Goal: Information Seeking & Learning: Learn about a topic

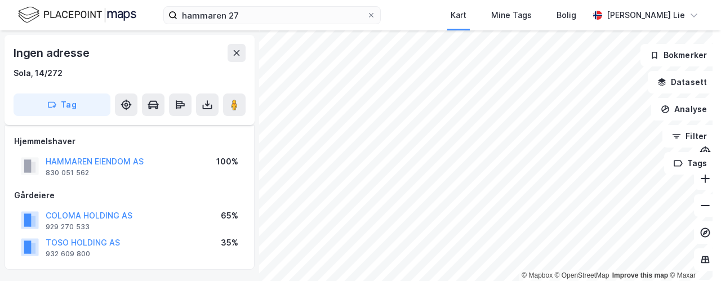
scroll to position [112, 0]
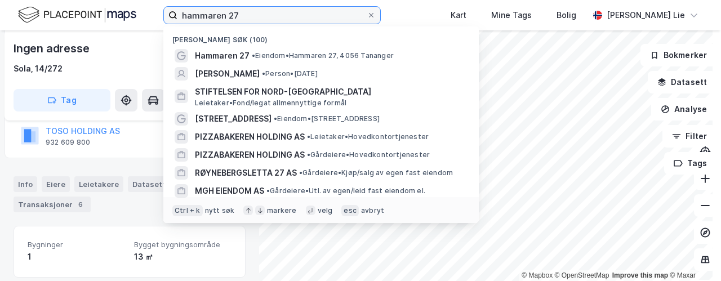
click at [265, 23] on label "hammaren 27" at bounding box center [271, 15] width 217 height 18
click at [265, 23] on input "hammaren 27" at bounding box center [271, 15] width 189 height 17
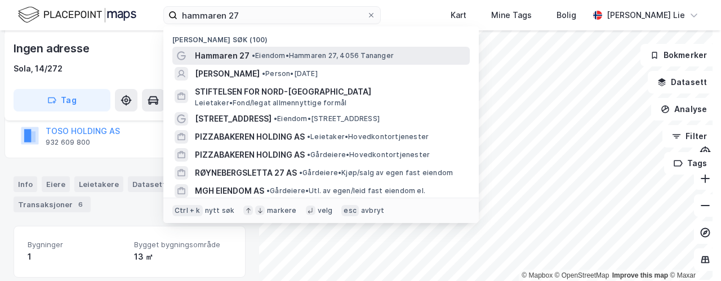
click at [228, 54] on span "Hammaren 27" at bounding box center [222, 56] width 55 height 14
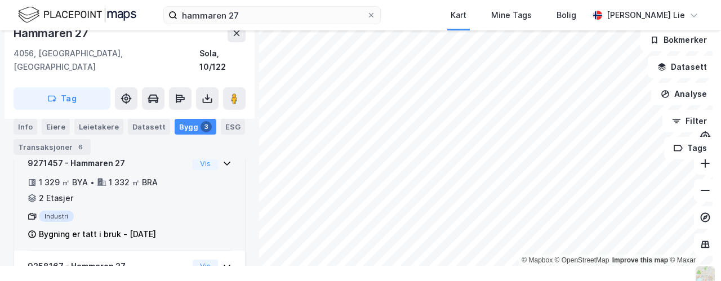
scroll to position [302, 0]
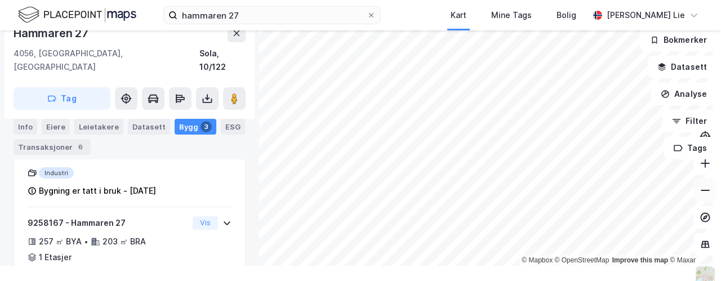
click at [700, 188] on icon at bounding box center [705, 190] width 11 height 11
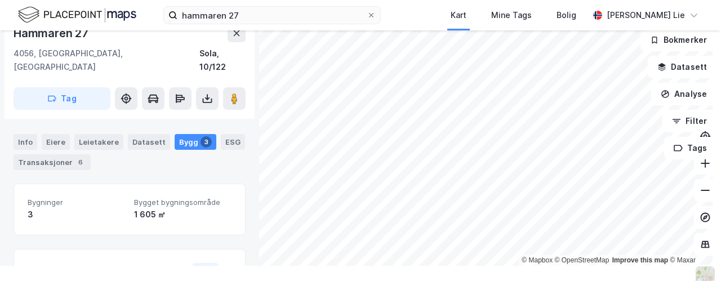
scroll to position [118, 0]
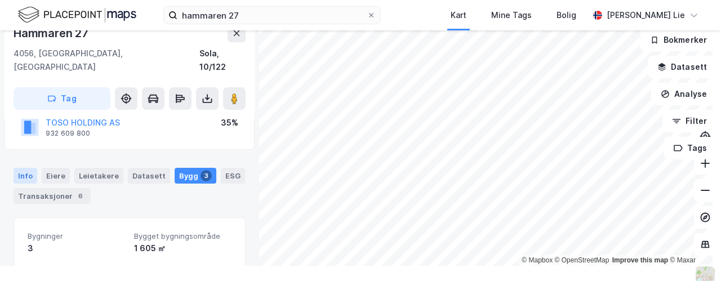
click at [18, 168] on div "Info" at bounding box center [26, 176] width 24 height 16
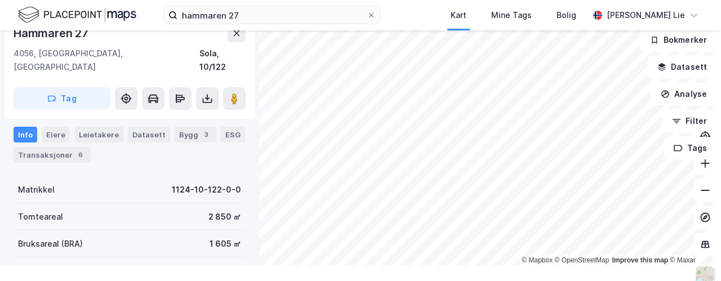
scroll to position [160, 0]
click at [60, 126] on div "Eiere" at bounding box center [56, 134] width 28 height 16
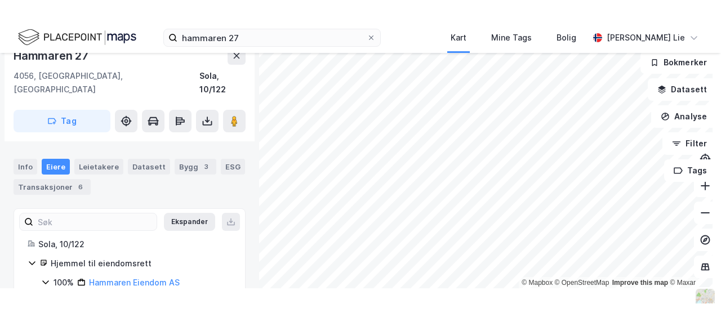
scroll to position [160, 0]
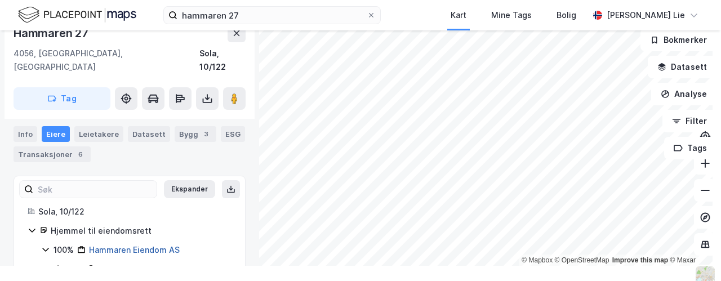
click at [130, 245] on link "Hammaren Eiendom AS" at bounding box center [134, 250] width 91 height 10
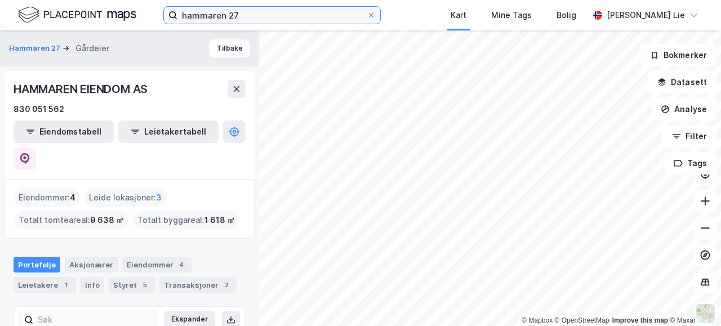
click at [276, 14] on input "hammaren 27" at bounding box center [271, 15] width 189 height 17
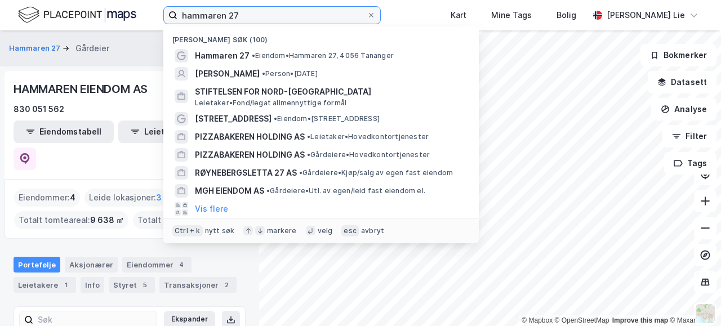
click at [276, 14] on input "hammaren 27" at bounding box center [271, 15] width 189 height 17
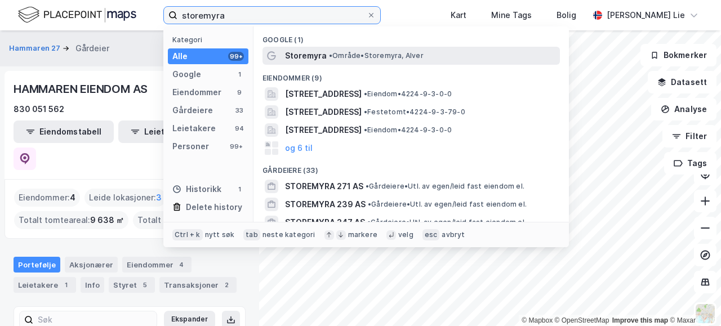
type input "storemyra"
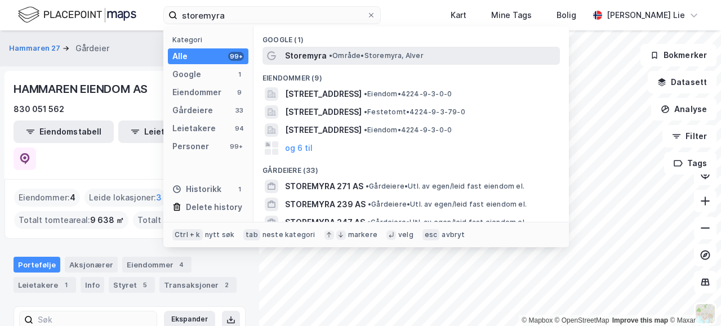
click at [304, 59] on span "Storemyra" at bounding box center [306, 56] width 42 height 14
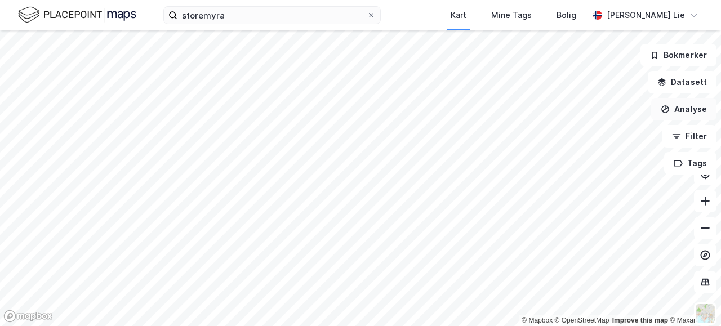
click at [691, 110] on button "Analyse" at bounding box center [683, 109] width 65 height 23
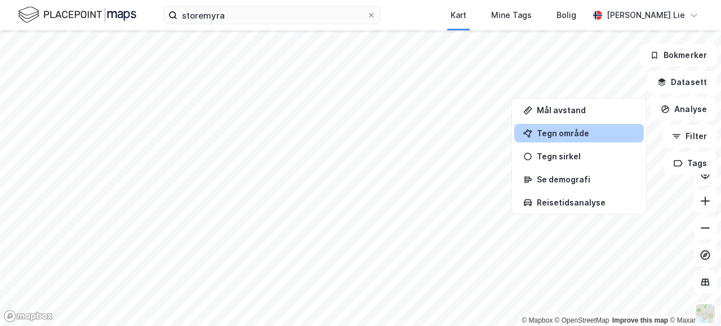
click at [584, 132] on div "Tegn område" at bounding box center [586, 133] width 98 height 10
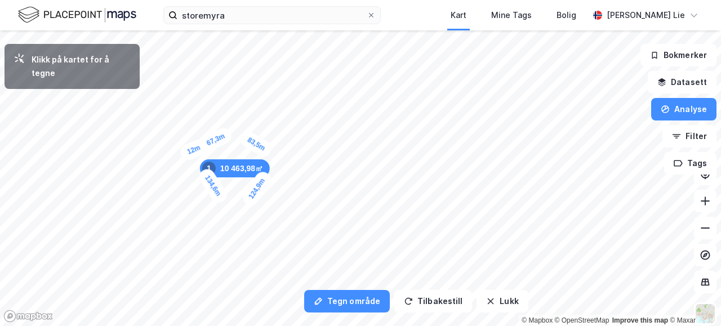
click at [190, 152] on div "12m" at bounding box center [193, 149] width 31 height 25
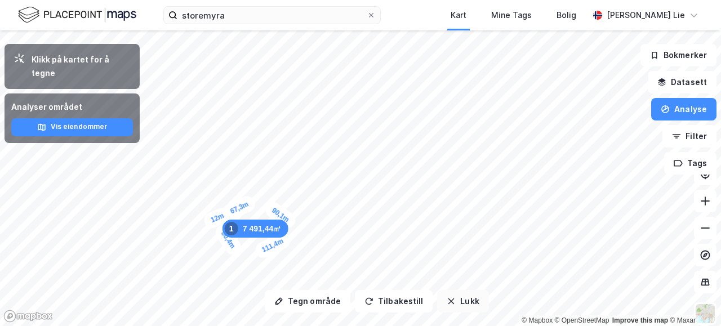
click at [447, 281] on icon "button" at bounding box center [451, 301] width 9 height 9
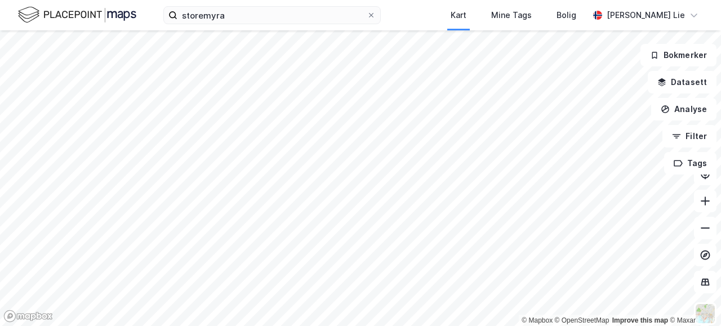
click at [221, 281] on html "storemyra Kart Mine Tags [PERSON_NAME] Lie © Mapbox © OpenStreetMap Improve thi…" at bounding box center [360, 163] width 721 height 326
click at [709, 232] on icon at bounding box center [705, 228] width 11 height 11
click at [132, 0] on html "storemyra Kart Mine Tags [PERSON_NAME] Lie © Mapbox © OpenStreetMap Improve thi…" at bounding box center [360, 163] width 721 height 326
click at [709, 197] on icon at bounding box center [705, 200] width 11 height 11
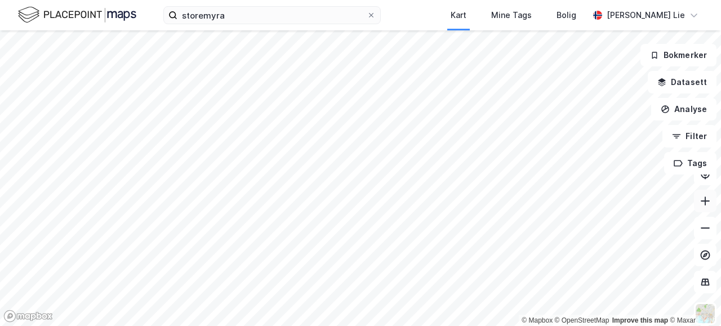
click at [709, 197] on icon at bounding box center [705, 200] width 11 height 11
click at [702, 207] on button at bounding box center [705, 201] width 23 height 23
click at [690, 106] on button "Analyse" at bounding box center [683, 109] width 65 height 23
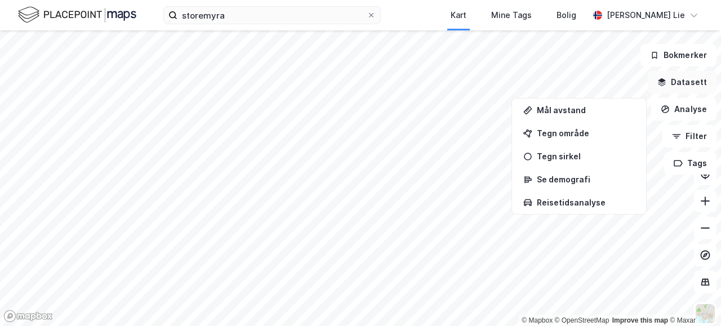
click at [693, 78] on button "Datasett" at bounding box center [682, 82] width 69 height 23
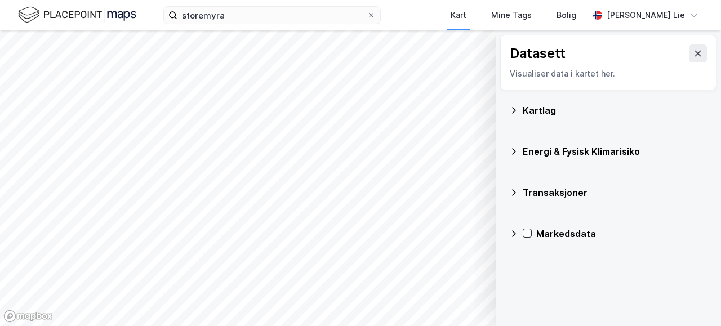
click at [519, 114] on div "Kartlag" at bounding box center [608, 110] width 198 height 27
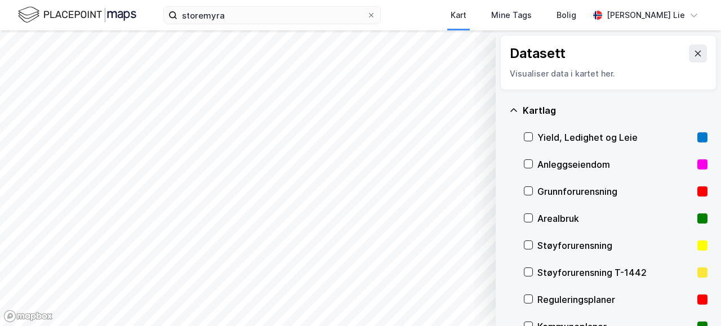
click at [512, 111] on icon at bounding box center [513, 110] width 9 height 9
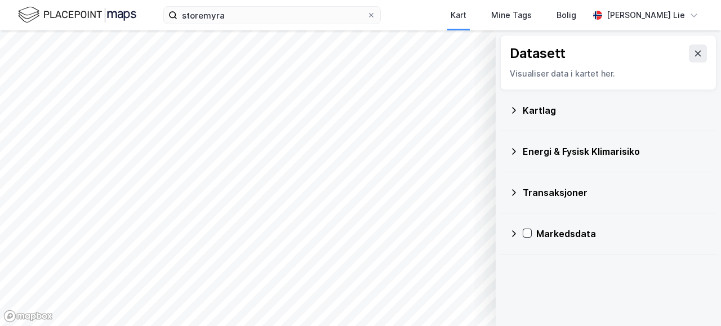
click at [516, 190] on icon at bounding box center [513, 192] width 9 height 9
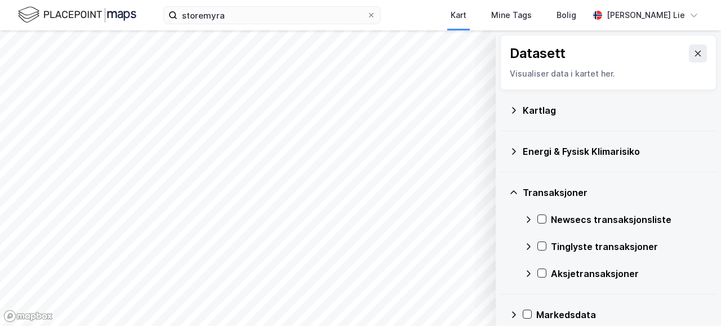
scroll to position [12, 0]
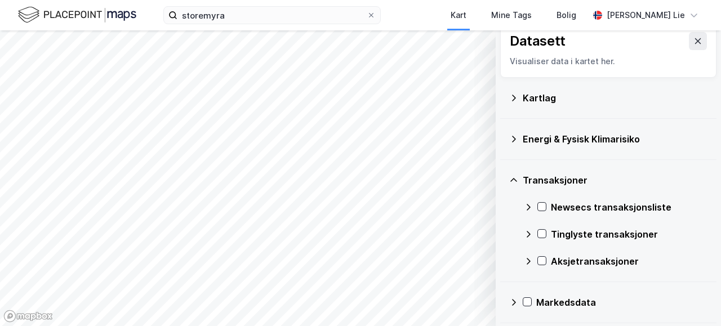
click at [513, 176] on icon at bounding box center [513, 180] width 9 height 9
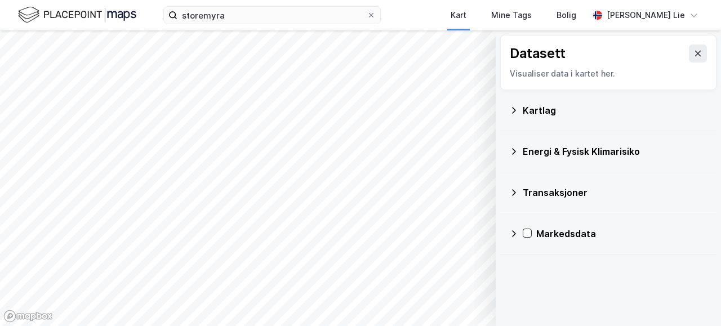
click at [525, 110] on div "Kartlag" at bounding box center [615, 111] width 185 height 14
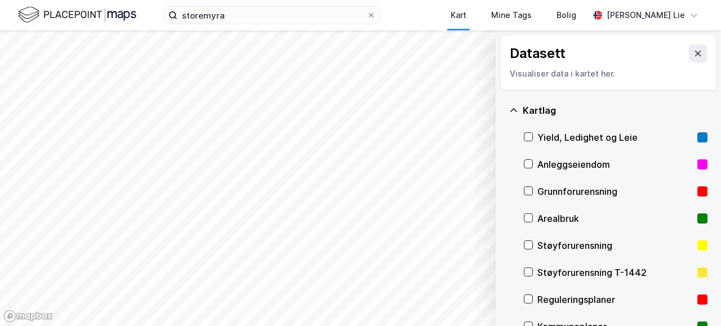
click at [699, 51] on div "Datasett Visualiser data i kartet her." at bounding box center [608, 62] width 216 height 55
click at [694, 52] on icon at bounding box center [698, 53] width 9 height 9
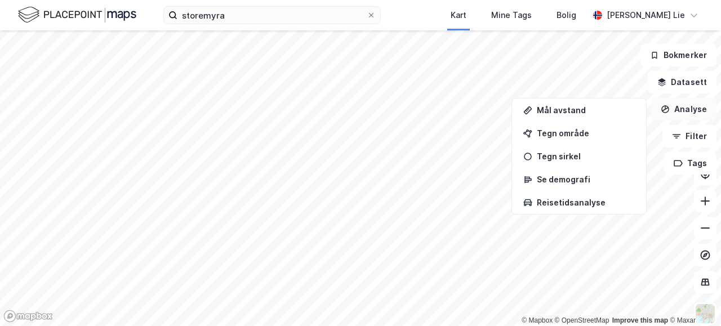
click at [694, 111] on button "Analyse" at bounding box center [683, 109] width 65 height 23
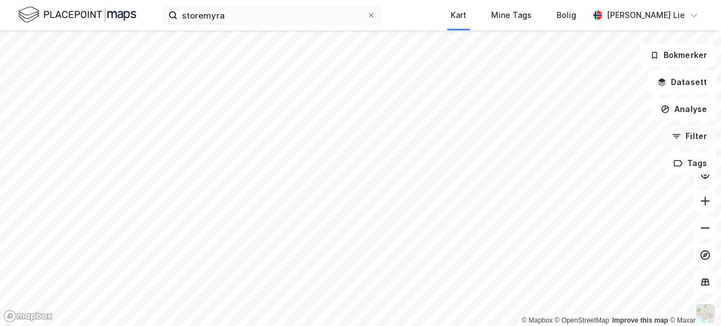
click at [683, 144] on button "Filter" at bounding box center [690, 136] width 54 height 23
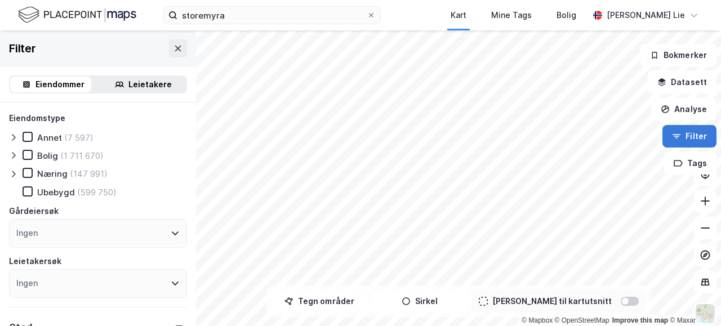
click at [683, 144] on button "Filter" at bounding box center [690, 136] width 54 height 23
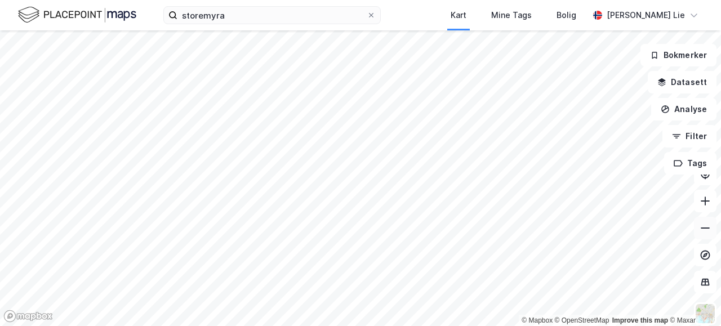
click at [701, 225] on icon at bounding box center [705, 228] width 11 height 11
click at [705, 227] on icon at bounding box center [705, 228] width 11 height 11
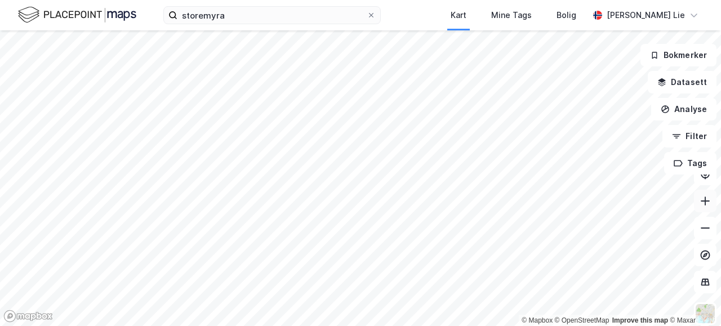
click at [708, 201] on icon at bounding box center [705, 201] width 9 height 1
click at [703, 210] on button at bounding box center [705, 201] width 23 height 23
click at [686, 119] on button "Analyse" at bounding box center [683, 109] width 65 height 23
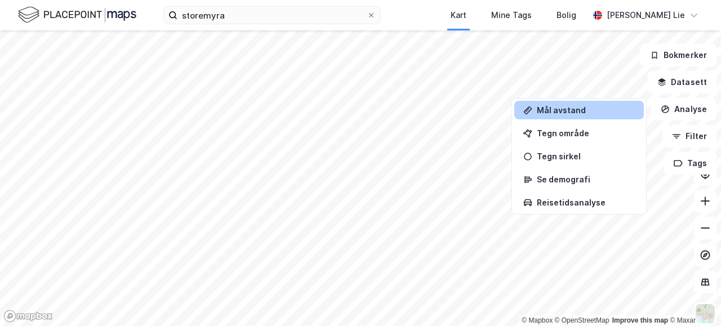
click at [552, 113] on div "Mål avstand" at bounding box center [586, 110] width 98 height 10
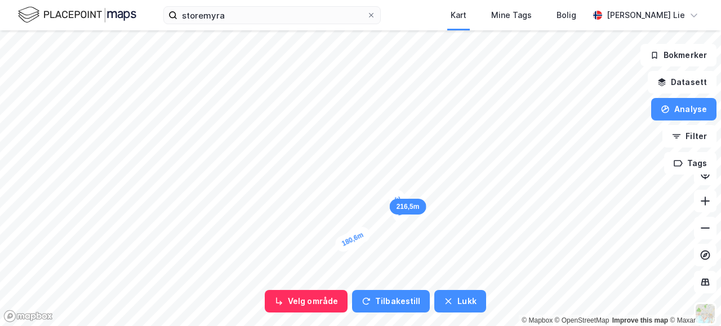
click at [400, 197] on div "35,9m" at bounding box center [399, 206] width 23 height 35
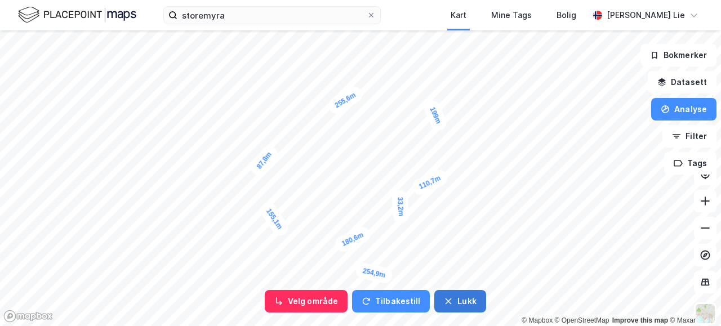
click at [447, 281] on icon "button" at bounding box center [448, 301] width 9 height 9
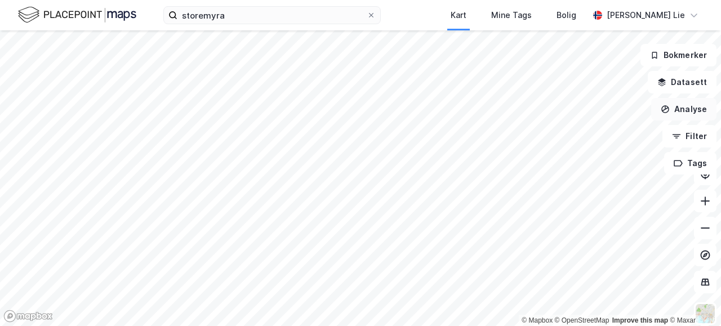
click at [675, 113] on button "Analyse" at bounding box center [683, 109] width 65 height 23
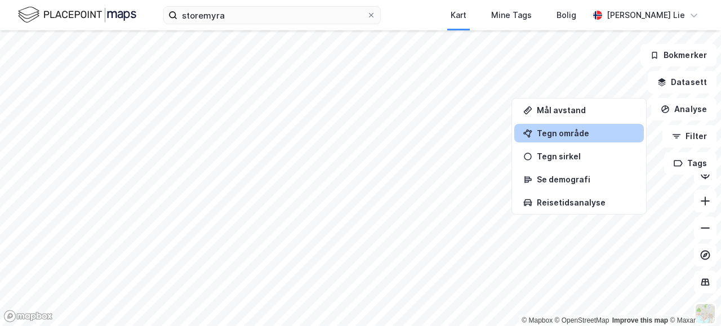
click at [537, 140] on div "Tegn område" at bounding box center [579, 133] width 130 height 19
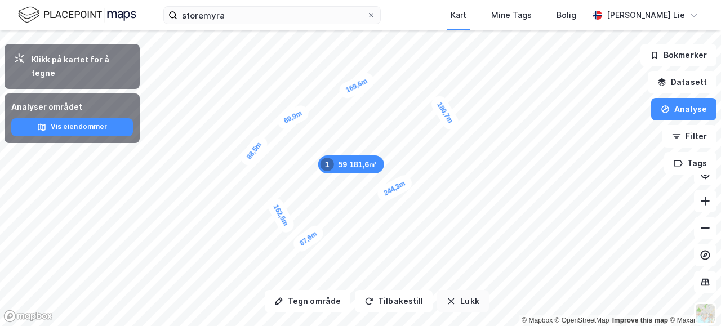
click at [468, 281] on button "Lukk" at bounding box center [462, 301] width 51 height 23
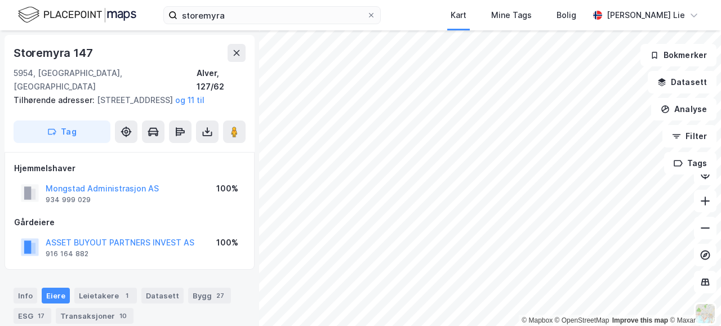
scroll to position [91, 0]
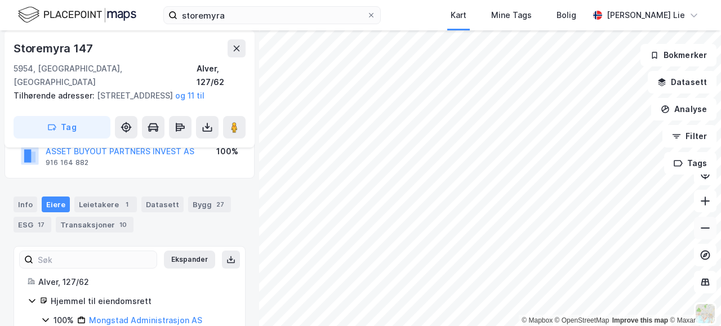
click at [706, 227] on icon at bounding box center [705, 228] width 11 height 11
click at [512, 281] on html "storemyra Kart Mine Tags [PERSON_NAME] Lie © Mapbox © OpenStreetMap Improve thi…" at bounding box center [360, 163] width 721 height 326
click at [708, 204] on icon at bounding box center [705, 200] width 11 height 11
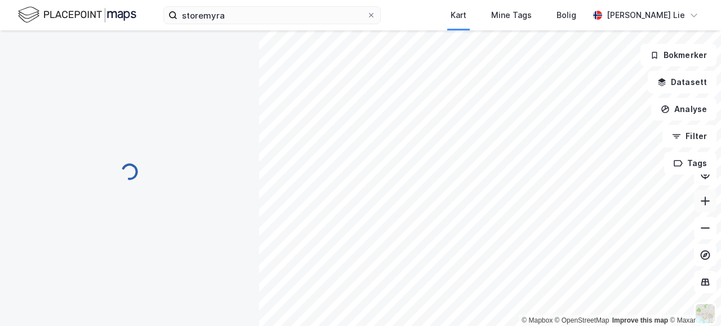
scroll to position [0, 0]
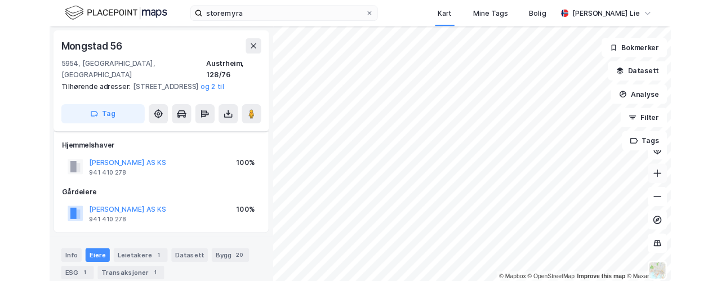
scroll to position [91, 0]
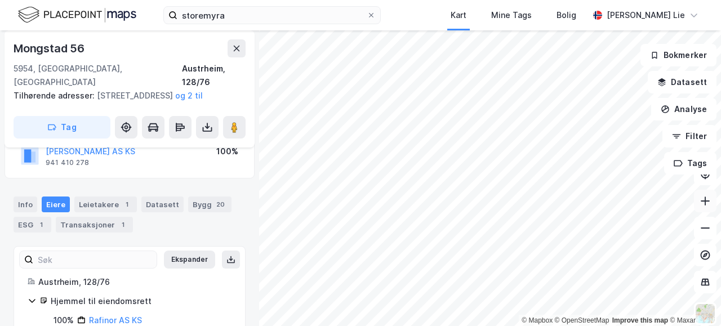
click at [709, 203] on icon at bounding box center [705, 200] width 11 height 11
click at [706, 203] on icon at bounding box center [705, 200] width 11 height 11
click at [327, 26] on div "storemyra Kart Mine Tags [PERSON_NAME] Lie © Mapbox © OpenStreetMap Improve thi…" at bounding box center [360, 163] width 721 height 326
click at [426, 0] on html "storemyra Kart Mine Tags [PERSON_NAME] Lie © Mapbox © OpenStreetMap Improve thi…" at bounding box center [360, 163] width 721 height 326
click at [717, 0] on html "storemyra Kart Mine Tags [PERSON_NAME] Lie © Mapbox © OpenStreetMap Improve thi…" at bounding box center [360, 163] width 721 height 326
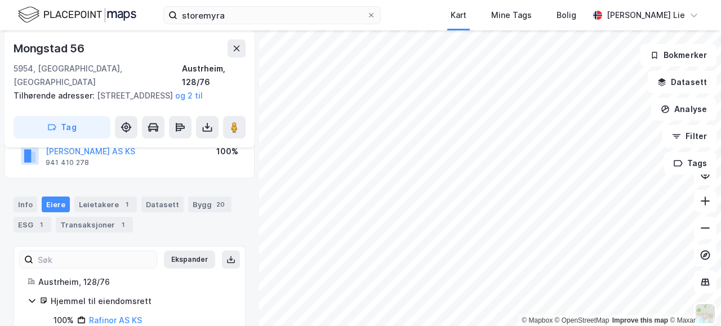
click at [672, 281] on html "storemyra Kart Mine Tags [PERSON_NAME] Lie © Mapbox © OpenStreetMap Improve thi…" at bounding box center [360, 163] width 721 height 326
click at [708, 230] on icon at bounding box center [705, 228] width 11 height 11
click at [702, 208] on button at bounding box center [705, 201] width 23 height 23
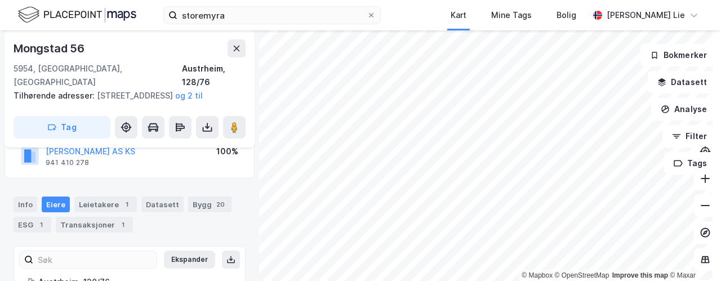
click at [559, 281] on html "storemyra Kart Mine Tags [PERSON_NAME] Lie © Mapbox © OpenStreetMap Improve thi…" at bounding box center [360, 140] width 721 height 281
click at [424, 281] on html "storemyra Kart Mine Tags [PERSON_NAME] Lie © Mapbox © OpenStreetMap Improve thi…" at bounding box center [360, 140] width 721 height 281
click at [694, 208] on button at bounding box center [705, 205] width 23 height 23
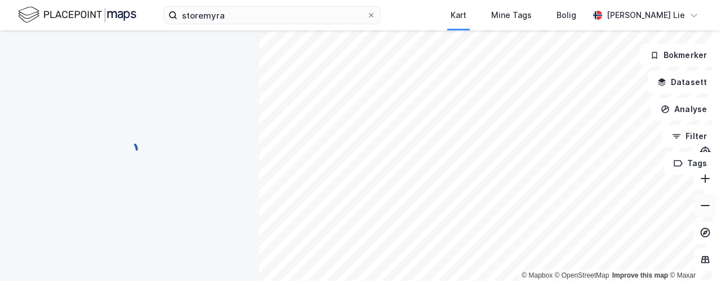
scroll to position [0, 0]
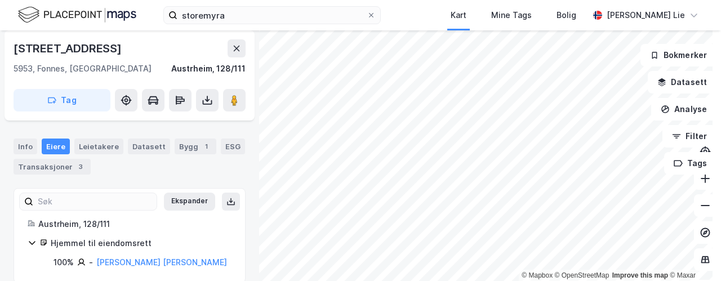
click at [161, 0] on html "storemyra Kart Mine Tags [PERSON_NAME] Lie © Mapbox © OpenStreetMap Improve thi…" at bounding box center [360, 140] width 721 height 281
click at [242, 219] on div "© Mapbox © OpenStreetMap Improve this map © [PERSON_NAME] 1160 5953, [GEOGRAPHI…" at bounding box center [360, 155] width 721 height 251
click at [306, 29] on div "storemyra Kart Mine Tags [PERSON_NAME] Lie © Mapbox © OpenStreetMap Improve thi…" at bounding box center [360, 140] width 721 height 281
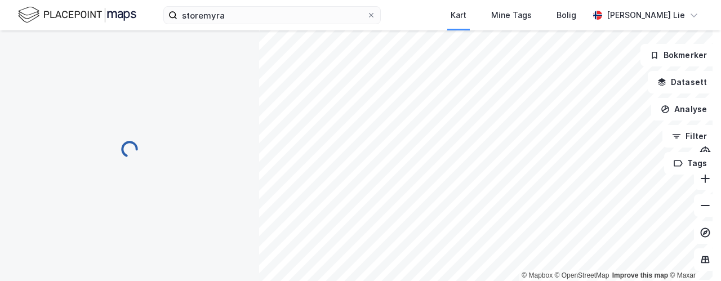
scroll to position [65, 0]
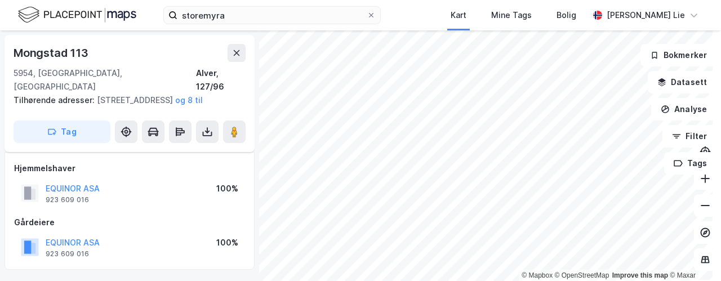
scroll to position [65, 0]
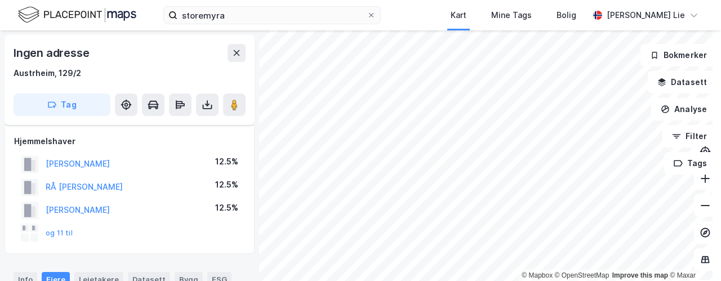
scroll to position [65, 0]
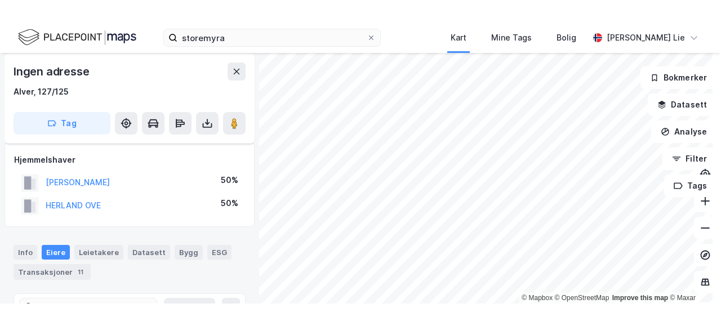
scroll to position [2, 0]
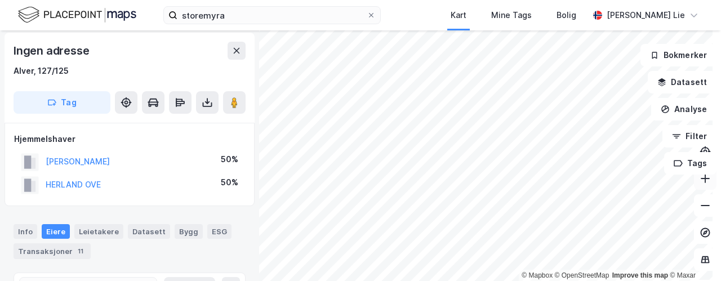
click at [701, 189] on button at bounding box center [705, 178] width 23 height 23
click at [536, 281] on html "storemyra Kart Mine Tags [PERSON_NAME] Lie © Mapbox © OpenStreetMap Improve thi…" at bounding box center [360, 140] width 721 height 281
click at [699, 197] on button at bounding box center [705, 205] width 23 height 23
